Goal: Information Seeking & Learning: Check status

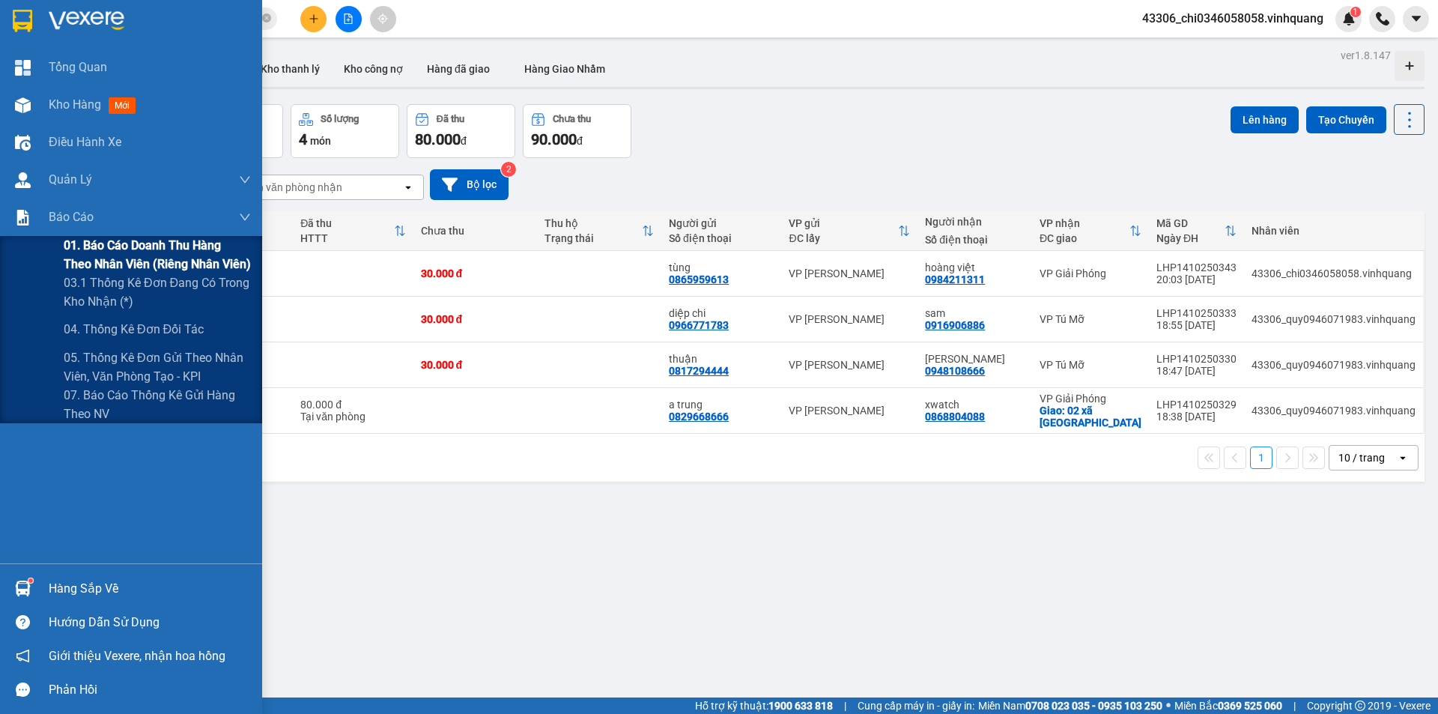
click at [128, 258] on span "01. Báo cáo doanh thu hàng theo nhân viên (riêng nhân viên)" at bounding box center [157, 254] width 187 height 37
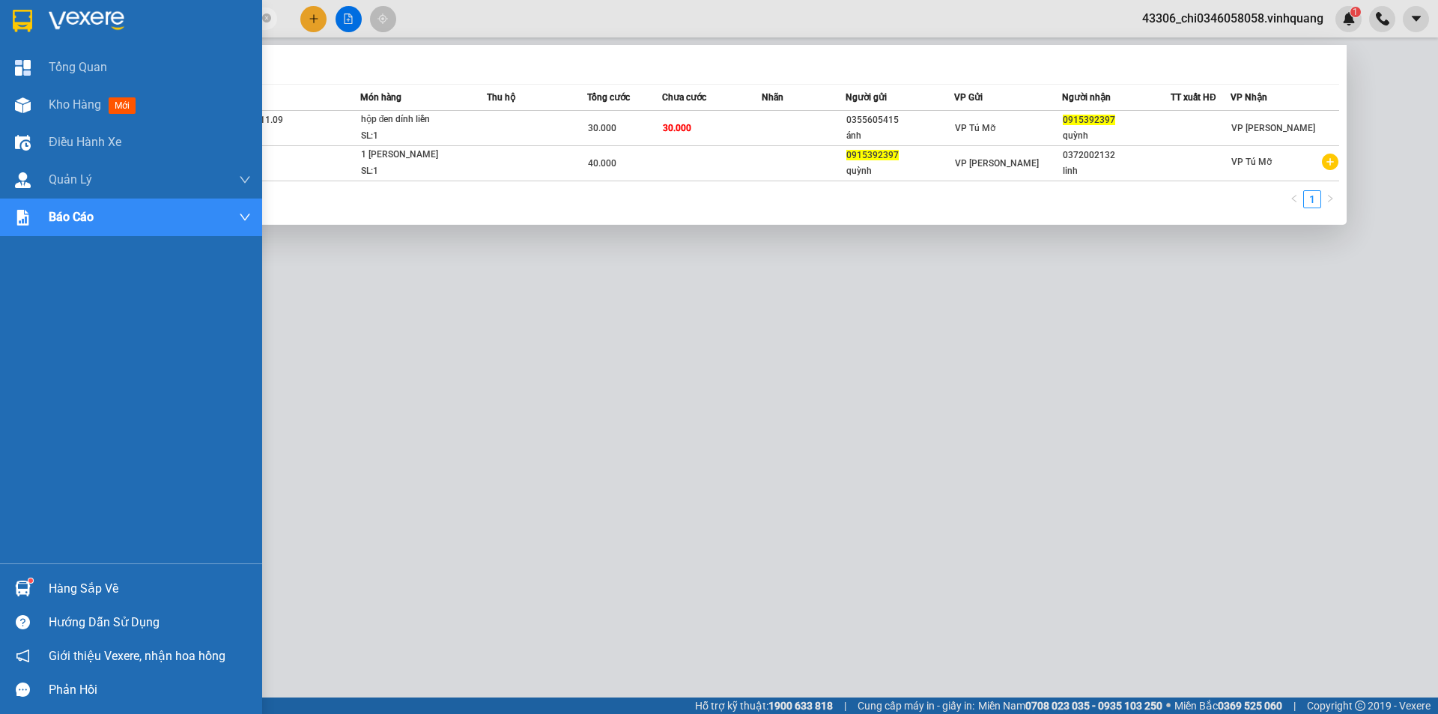
drag, startPoint x: 189, startPoint y: 12, endPoint x: 16, endPoint y: 7, distance: 173.1
click at [16, 7] on section "Kết quả tìm kiếm ( 2 ) Bộ lọc Mã ĐH Trạng thái Món hàng Thu hộ Tổng cước Chưa c…" at bounding box center [719, 357] width 1438 height 714
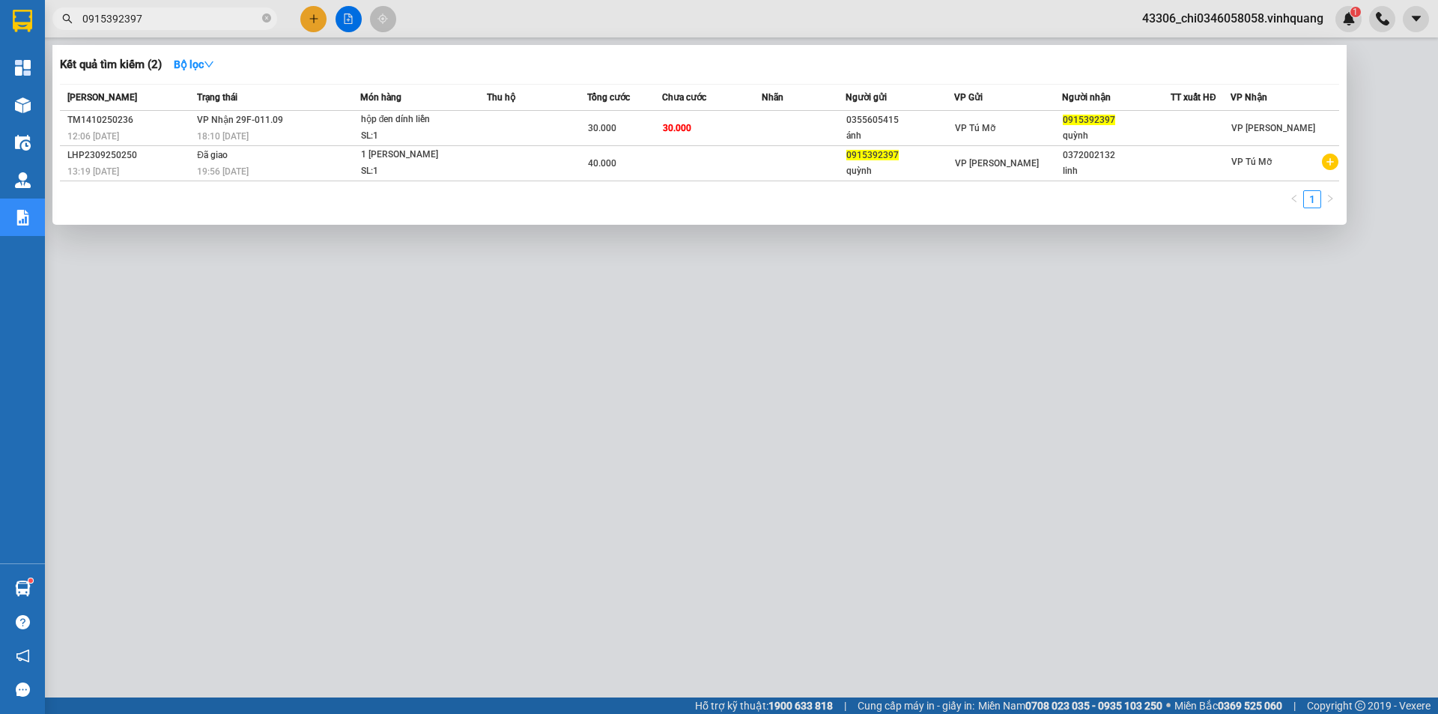
type input "2"
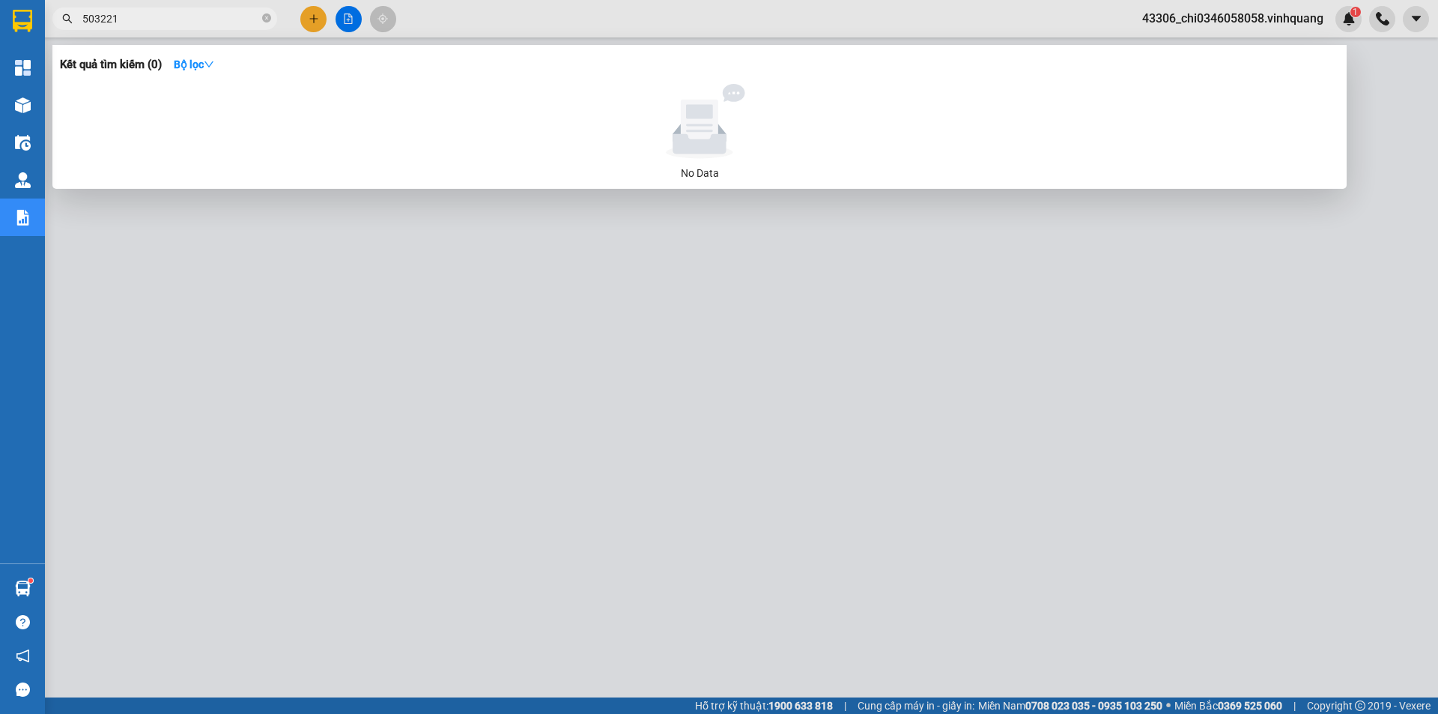
click at [323, 466] on div at bounding box center [719, 357] width 1438 height 714
drag, startPoint x: 139, startPoint y: 23, endPoint x: 82, endPoint y: 20, distance: 57.0
click at [82, 20] on input "503221" at bounding box center [170, 18] width 177 height 16
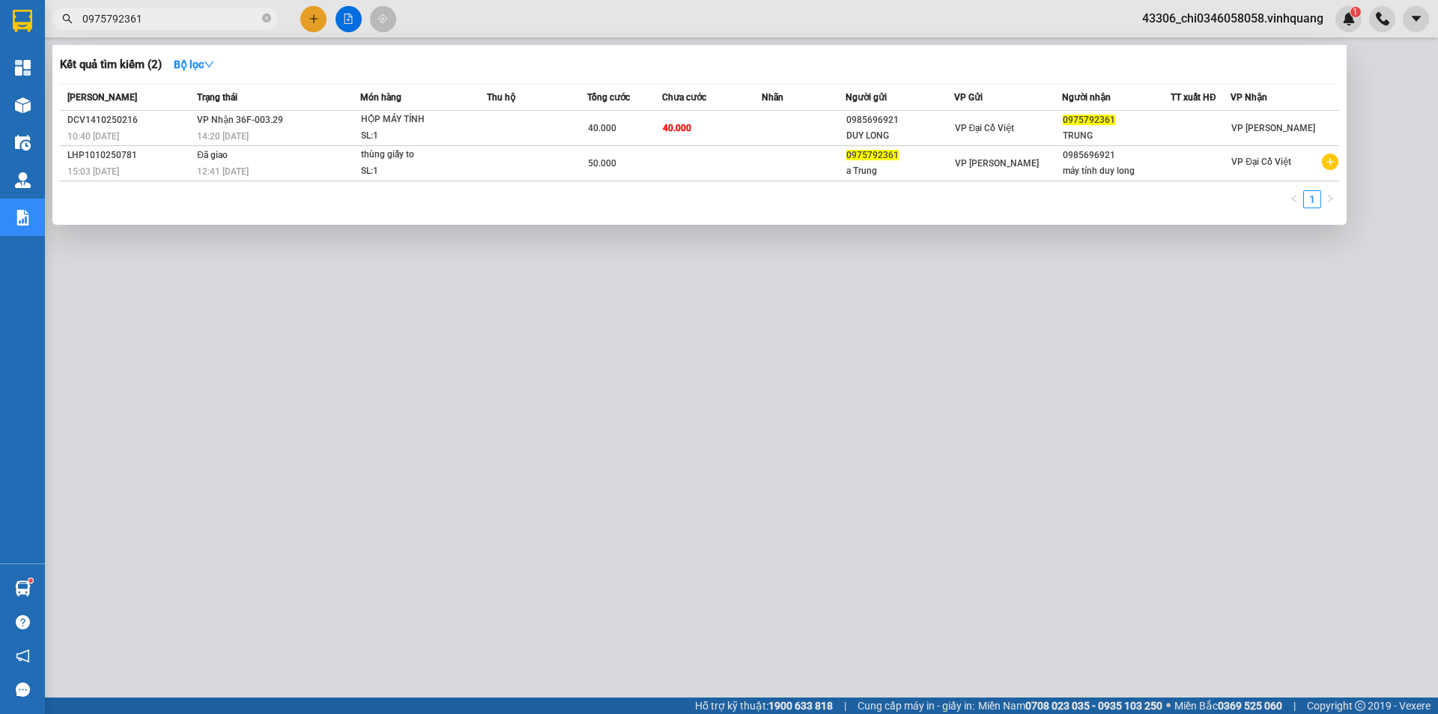
type input "0975792361"
click at [1229, 25] on div at bounding box center [719, 357] width 1438 height 714
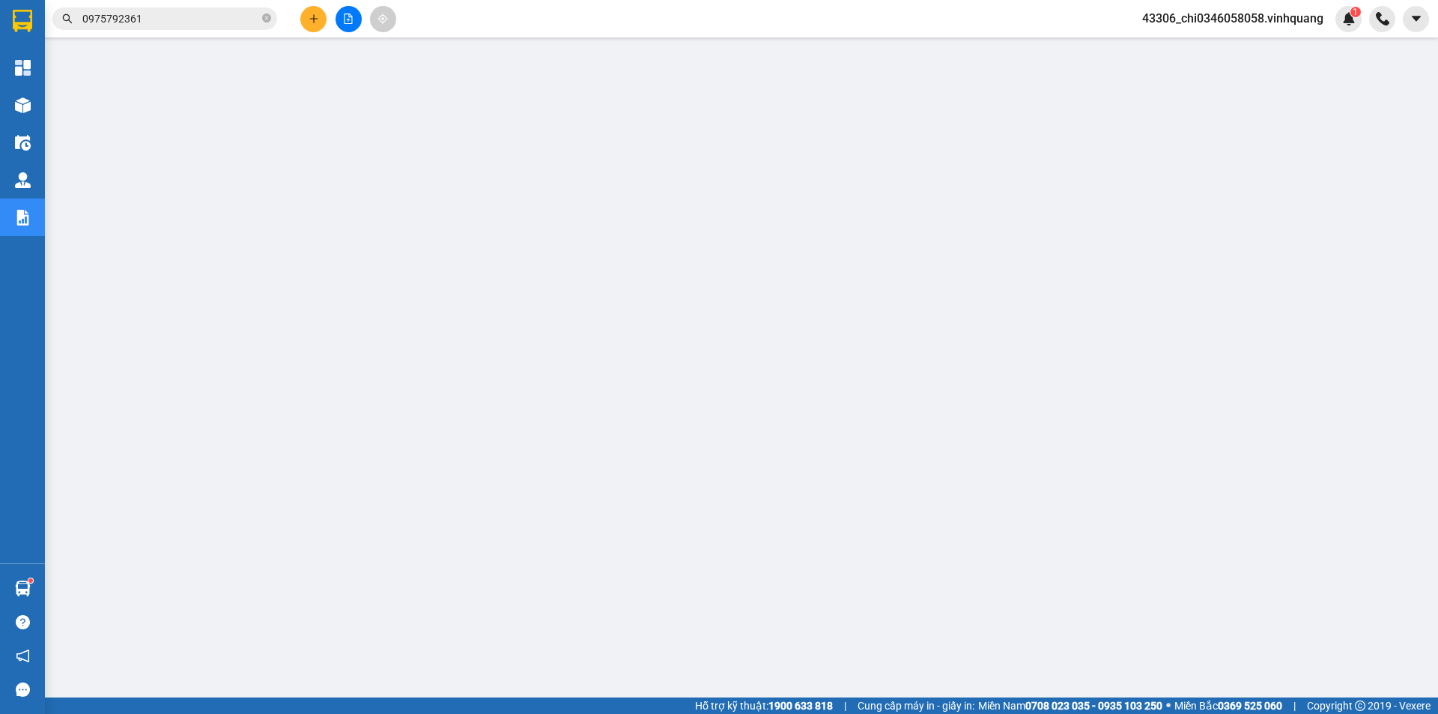
click at [1216, 20] on span "43306_chi0346058058.vinhquang" at bounding box center [1232, 18] width 205 height 19
click at [1207, 45] on span "Đăng xuất" at bounding box center [1240, 46] width 172 height 16
